Goal: Transaction & Acquisition: Obtain resource

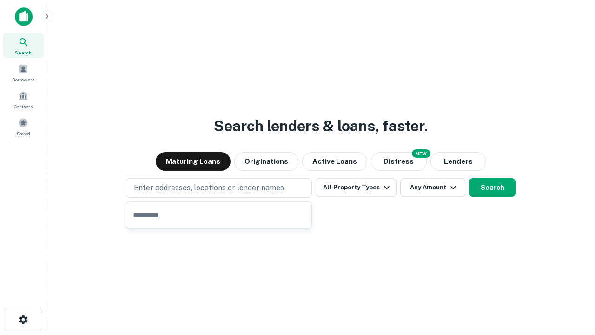
type input "**********"
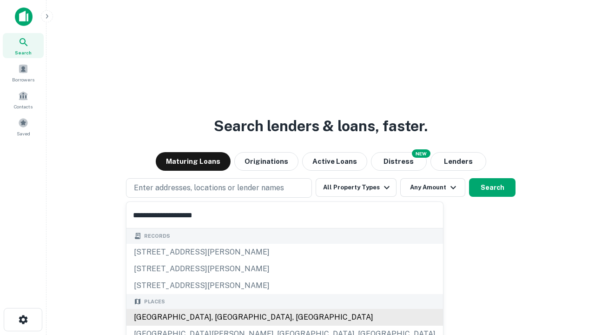
click at [222, 317] on div "[GEOGRAPHIC_DATA], [GEOGRAPHIC_DATA], [GEOGRAPHIC_DATA]" at bounding box center [284, 317] width 317 height 17
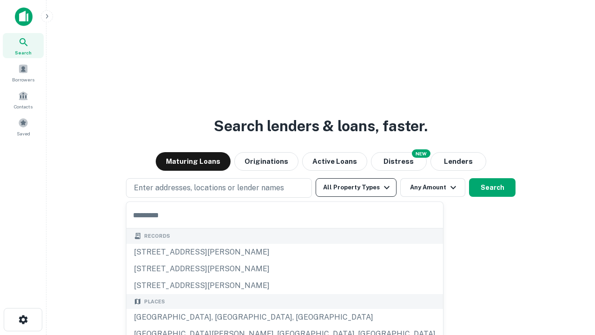
click at [356, 187] on button "All Property Types" at bounding box center [356, 187] width 81 height 19
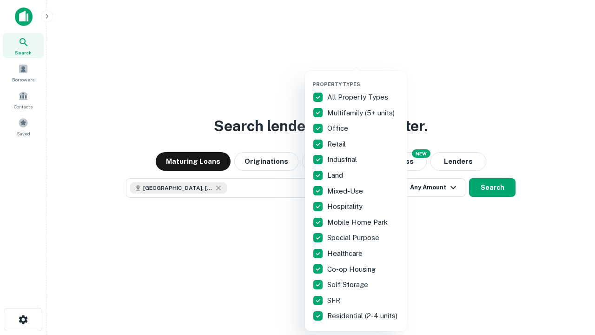
click at [364, 78] on button "button" at bounding box center [363, 78] width 102 height 0
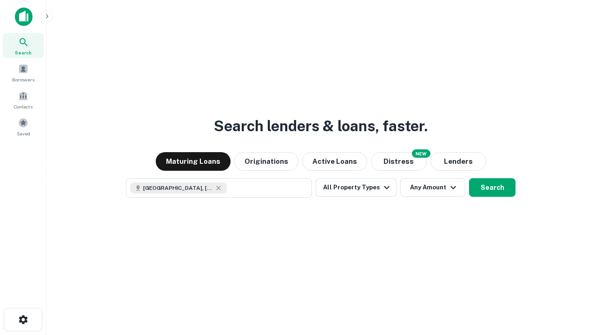
scroll to position [15, 0]
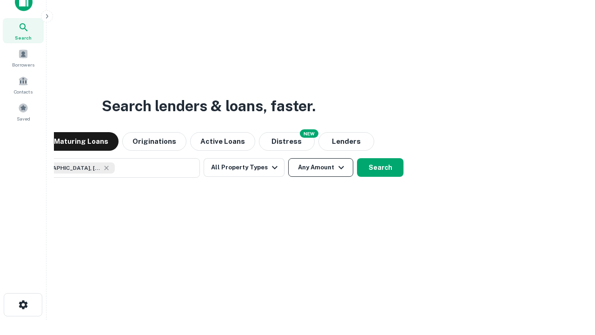
click at [288, 158] on button "Any Amount" at bounding box center [320, 167] width 65 height 19
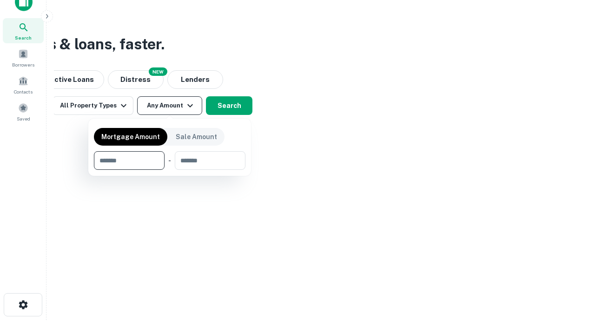
type input "*******"
click at [170, 170] on button "button" at bounding box center [170, 170] width 152 height 0
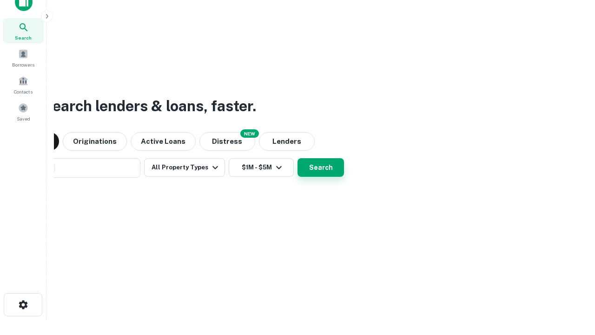
click at [298, 158] on button "Search" at bounding box center [321, 167] width 47 height 19
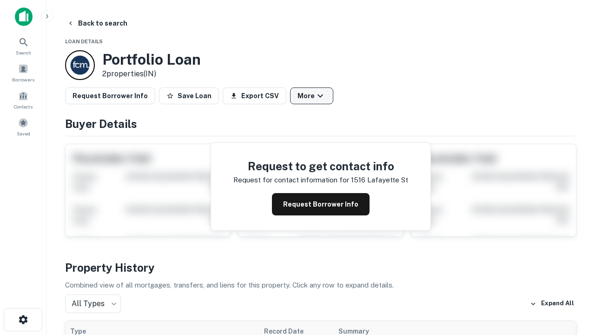
click at [312, 96] on button "More" at bounding box center [311, 95] width 43 height 17
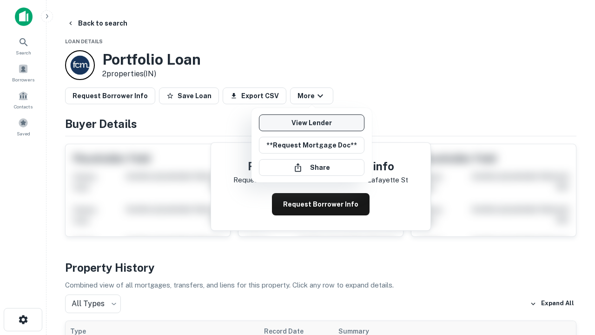
click at [312, 123] on link "View Lender" at bounding box center [312, 122] width 106 height 17
